Goal: Task Accomplishment & Management: Manage account settings

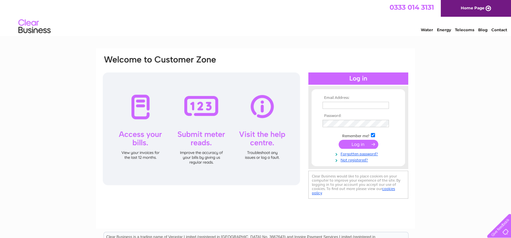
click at [499, 30] on link "Contact" at bounding box center [500, 29] width 16 height 5
type input "[EMAIL_ADDRESS][DOMAIN_NAME]"
click at [360, 143] on input "submit" at bounding box center [359, 144] width 40 height 9
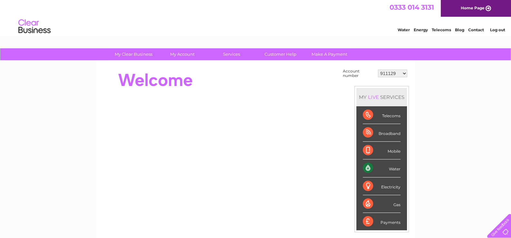
click at [394, 72] on select "911129 1053494 1075125 1083788 1121550 1123031 1137464 1137473 30271142 3027183…" at bounding box center [392, 74] width 29 height 8
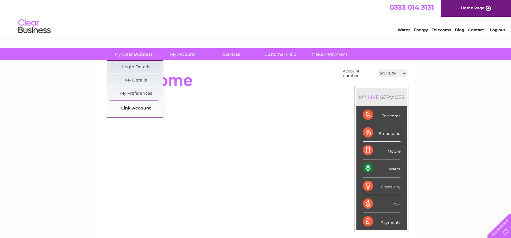
click at [129, 108] on link "Link Account" at bounding box center [136, 108] width 53 height 13
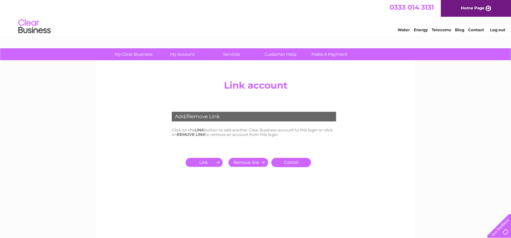
click at [200, 162] on input "submit" at bounding box center [206, 162] width 40 height 9
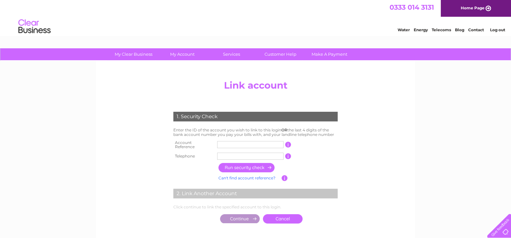
click at [225, 144] on input "text" at bounding box center [250, 144] width 66 height 7
type input "30321727"
click at [233, 153] on input "text" at bounding box center [250, 156] width 66 height 7
click at [230, 170] on input "button" at bounding box center [247, 167] width 57 height 9
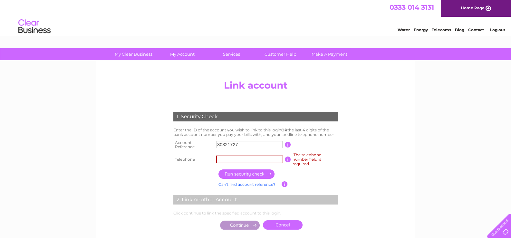
click at [267, 160] on input "text" at bounding box center [249, 160] width 67 height 8
type input "01467469261"
click at [241, 173] on input "button" at bounding box center [247, 174] width 57 height 9
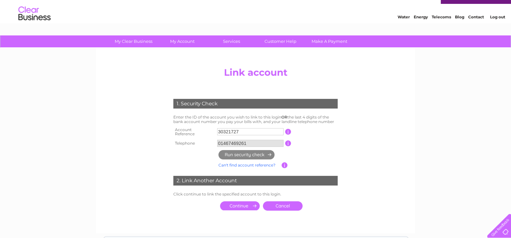
scroll to position [32, 0]
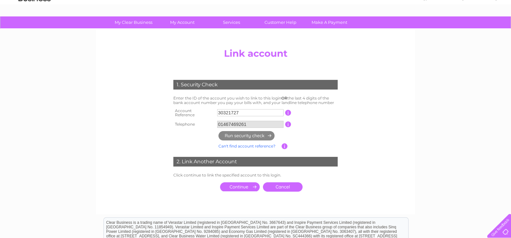
click at [262, 122] on input "01467469261" at bounding box center [250, 124] width 66 height 7
click at [261, 109] on input "30321727" at bounding box center [250, 112] width 66 height 7
click at [258, 121] on input "01467469261" at bounding box center [250, 124] width 66 height 7
click at [250, 145] on link "Can't find account reference?" at bounding box center [247, 146] width 57 height 5
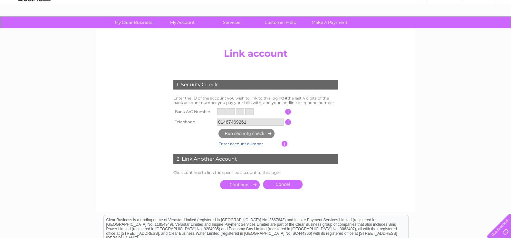
click at [241, 145] on link "Enter account number" at bounding box center [241, 143] width 44 height 5
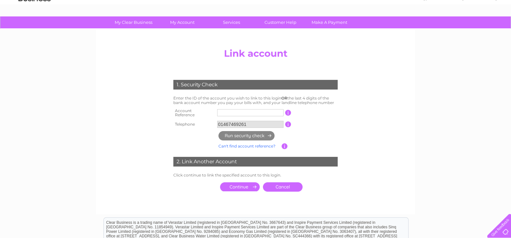
click at [237, 111] on input "text" at bounding box center [250, 112] width 66 height 7
type input "30321727"
click at [231, 121] on input "01467469261" at bounding box center [250, 124] width 66 height 7
click at [233, 121] on input "01467469261" at bounding box center [250, 124] width 66 height 7
click at [284, 120] on td "01467469261" at bounding box center [251, 124] width 70 height 10
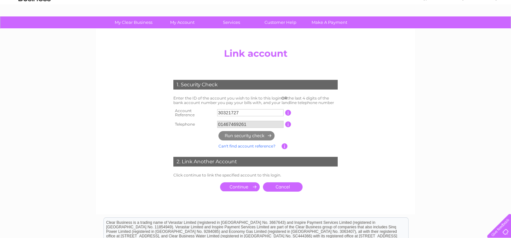
click at [287, 123] on input "button" at bounding box center [288, 125] width 6 height 6
click at [354, 115] on center "Add/Remove Link Click on the LINK button to add another Clear Business account …" at bounding box center [255, 126] width 307 height 163
click at [239, 185] on input "submit" at bounding box center [240, 186] width 40 height 9
click at [132, 135] on center "Add/Remove Link Click on the LINK button to add another Clear Business account …" at bounding box center [255, 126] width 307 height 163
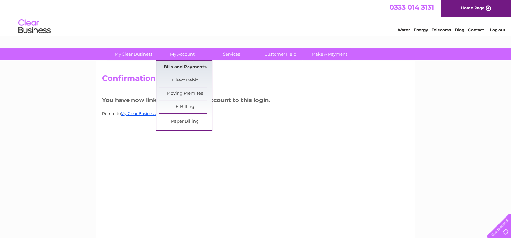
click at [182, 63] on link "Bills and Payments" at bounding box center [185, 67] width 53 height 13
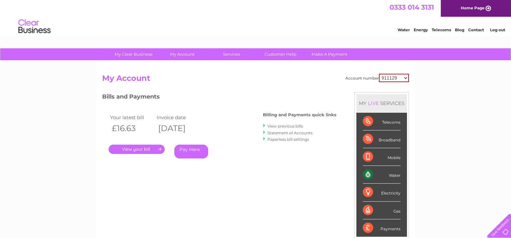
click at [408, 79] on select "911129 1053494 1075125 1083788 1121550 1123031 1137464 1137473 30271142 3027183…" at bounding box center [394, 78] width 30 height 8
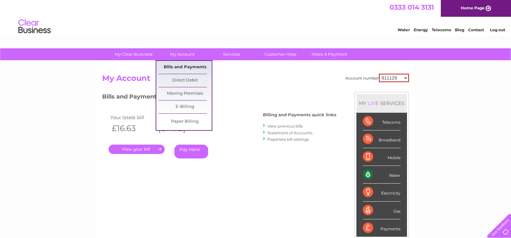
click at [190, 64] on link "Bills and Payments" at bounding box center [185, 67] width 53 height 13
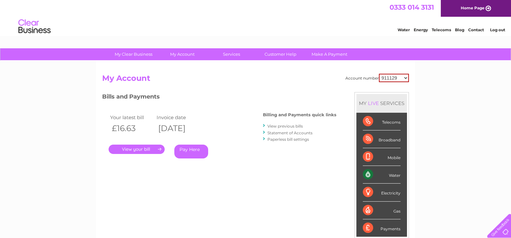
click at [406, 80] on select "911129 1053494 1075125 1083788 1121550 1123031 1137464 1137473 30271142 3027183…" at bounding box center [394, 78] width 30 height 8
select select "30321727"
click at [380, 74] on select "911129 1053494 1075125 1083788 1121550 1123031 1137464 1137473 30271142 3027183…" at bounding box center [394, 78] width 30 height 8
click at [285, 125] on link "View previous bills" at bounding box center [285, 126] width 35 height 5
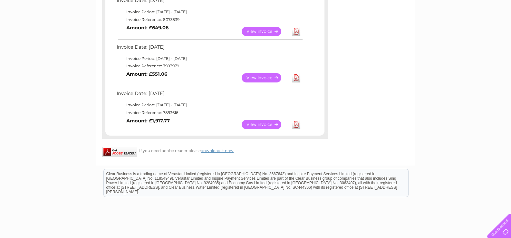
scroll to position [129, 0]
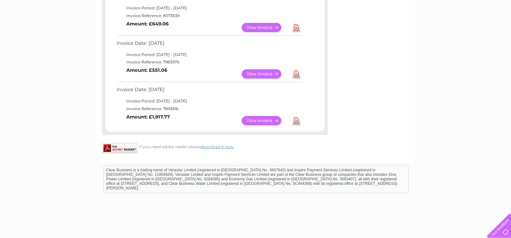
click at [272, 121] on link "View" at bounding box center [265, 120] width 47 height 9
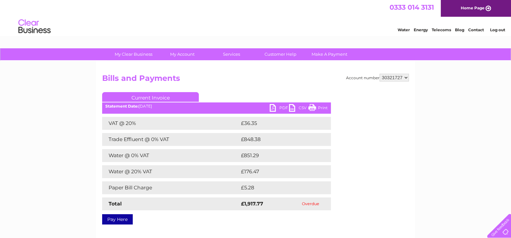
click at [280, 107] on link "PDF" at bounding box center [279, 108] width 19 height 9
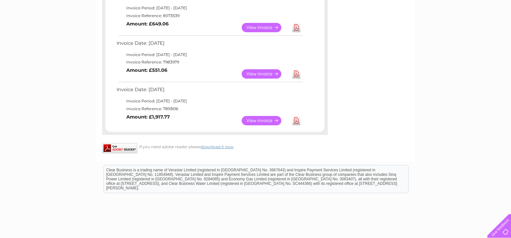
click at [298, 73] on link "Download" at bounding box center [296, 73] width 8 height 9
click at [297, 24] on link "Download" at bounding box center [296, 27] width 8 height 9
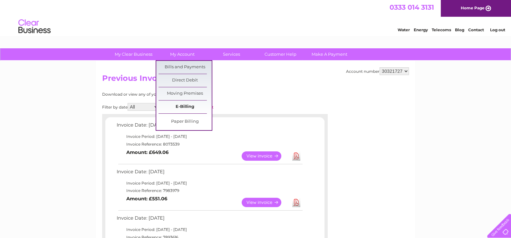
click at [188, 106] on link "E-Billing" at bounding box center [185, 107] width 53 height 13
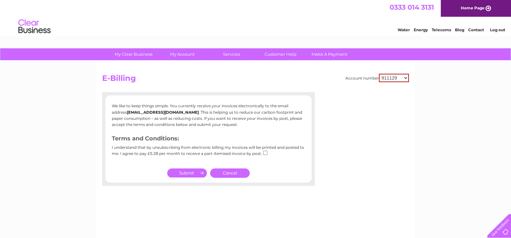
click at [397, 75] on select "911129 1053494 1075125 1083788 1121550 1123031 1137464 1137473 30271142 3027183…" at bounding box center [394, 78] width 30 height 8
select select "30321727"
click at [380, 74] on select "911129 1053494 1075125 1083788 1121550 1123031 1137464 1137473 30271142 3027183…" at bounding box center [394, 78] width 30 height 8
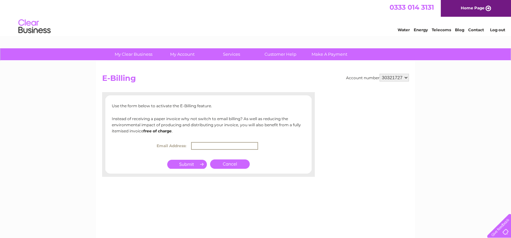
click at [201, 148] on input "text" at bounding box center [224, 146] width 67 height 8
type input "e"
type input "[EMAIL_ADDRESS][DOMAIN_NAME]"
click at [181, 165] on input "submit" at bounding box center [187, 163] width 40 height 9
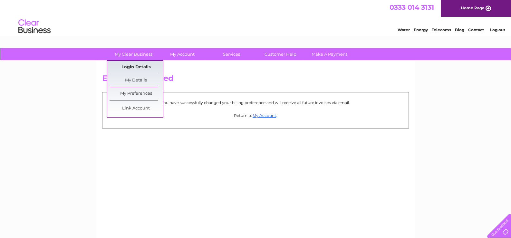
click at [136, 65] on link "Login Details" at bounding box center [136, 67] width 53 height 13
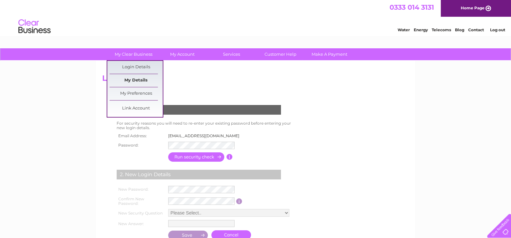
click at [134, 77] on link "My Details" at bounding box center [136, 80] width 53 height 13
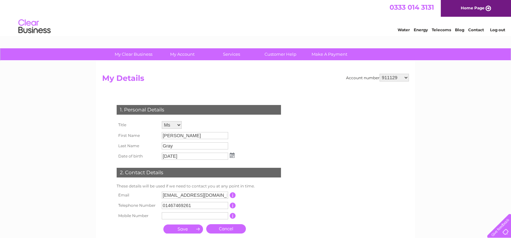
click at [396, 81] on select "911129 1053494 1075125 1083788 1121550 1123031 1137464 1137473 30271142 3027183…" at bounding box center [394, 78] width 29 height 8
select select "30321727"
click at [380, 74] on select "911129 1053494 1075125 1083788 1121550 1123031 1137464 1137473 30271142 3027183…" at bounding box center [394, 78] width 29 height 8
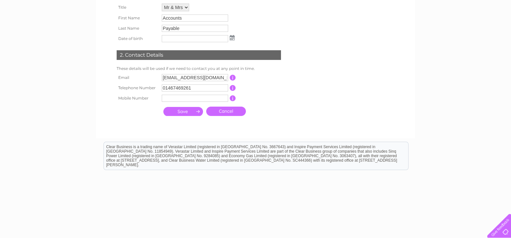
scroll to position [129, 0]
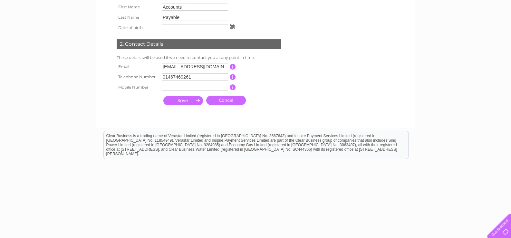
click at [186, 102] on input "submit" at bounding box center [183, 100] width 40 height 9
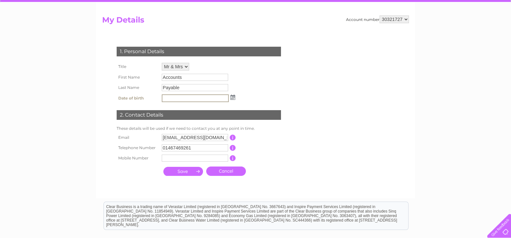
scroll to position [0, 0]
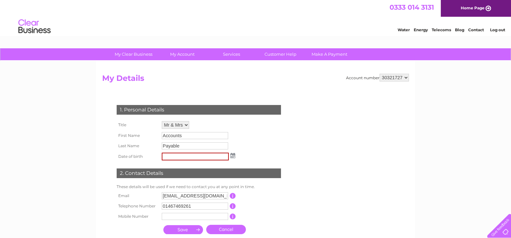
click at [73, 85] on div "My Clear Business Login Details My Details My Preferences Link Account My Accou…" at bounding box center [255, 207] width 511 height 319
